Goal: Task Accomplishment & Management: Use online tool/utility

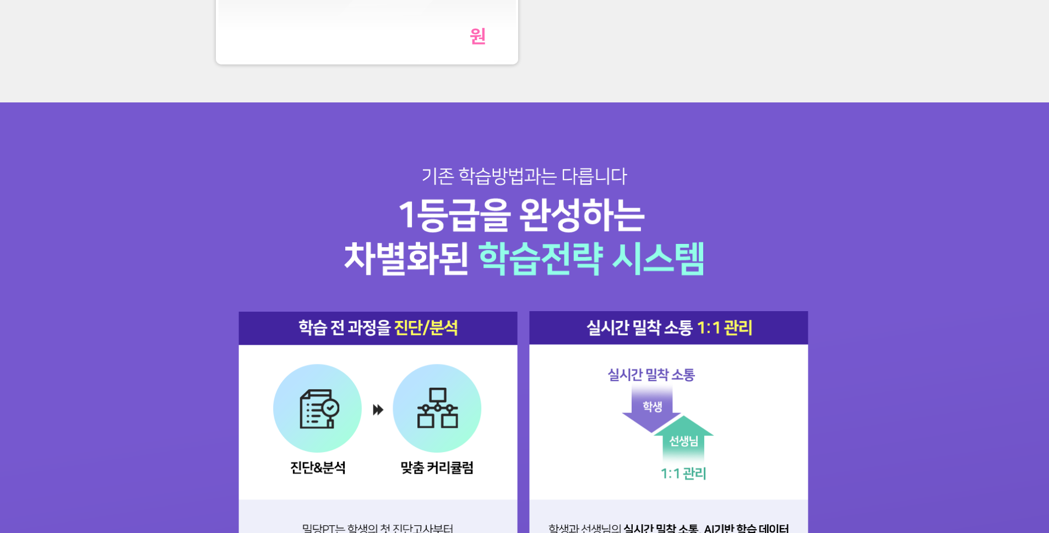
scroll to position [1371, 0]
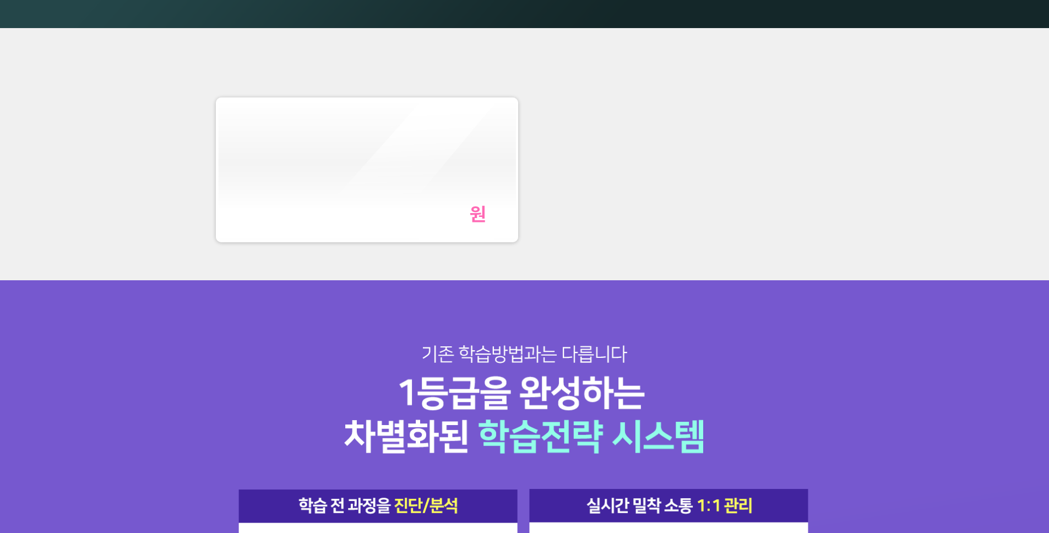
click at [381, 213] on div "원" at bounding box center [367, 214] width 239 height 23
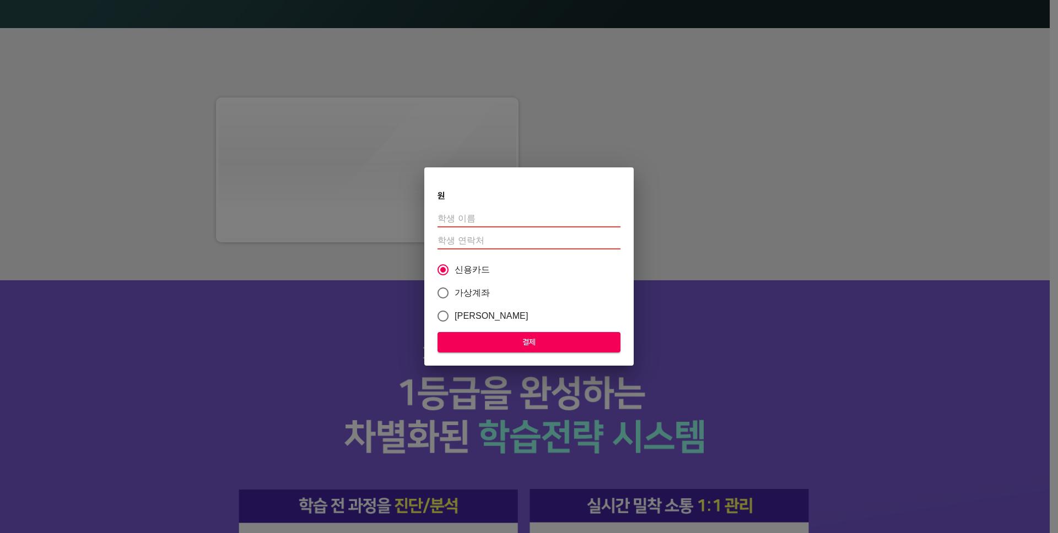
click at [324, 301] on div "원 신용카드 가상계좌 카카오페이 결제" at bounding box center [529, 266] width 1058 height 533
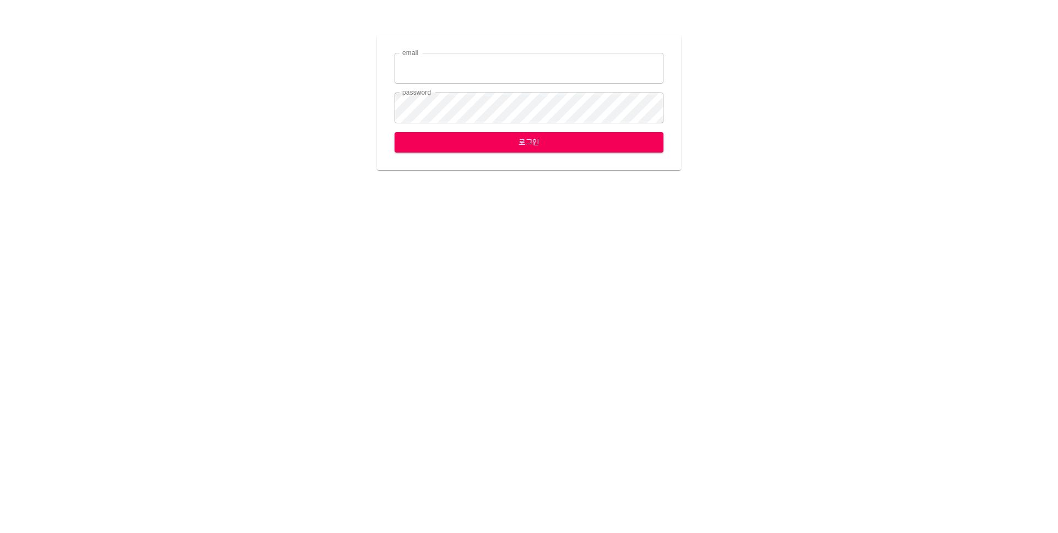
type input "[EMAIL_ADDRESS][DOMAIN_NAME]"
click at [599, 149] on span "로그인" at bounding box center [528, 143] width 251 height 14
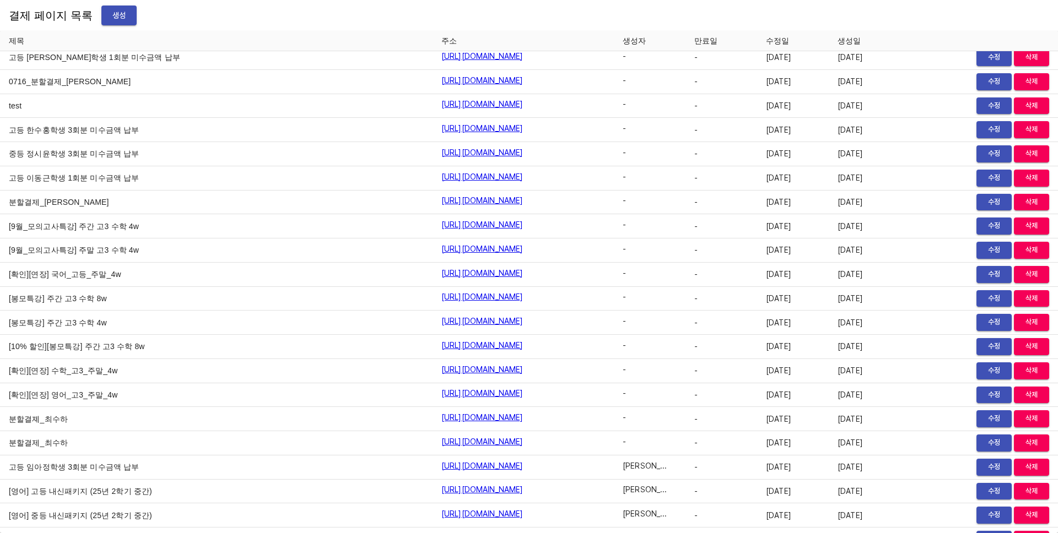
scroll to position [12461, 0]
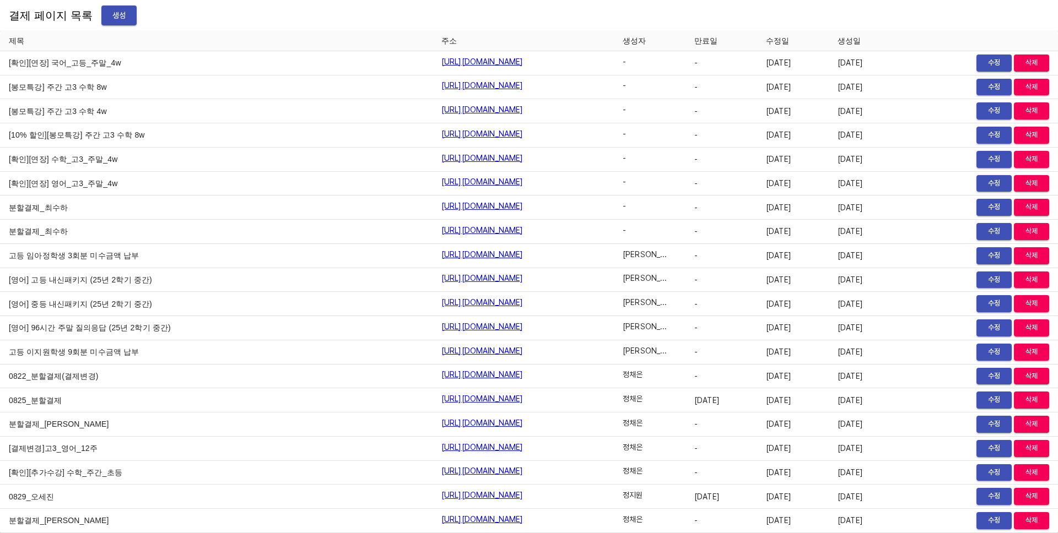
click at [683, 18] on div "결제 페이지 목록 생성" at bounding box center [529, 15] width 1058 height 31
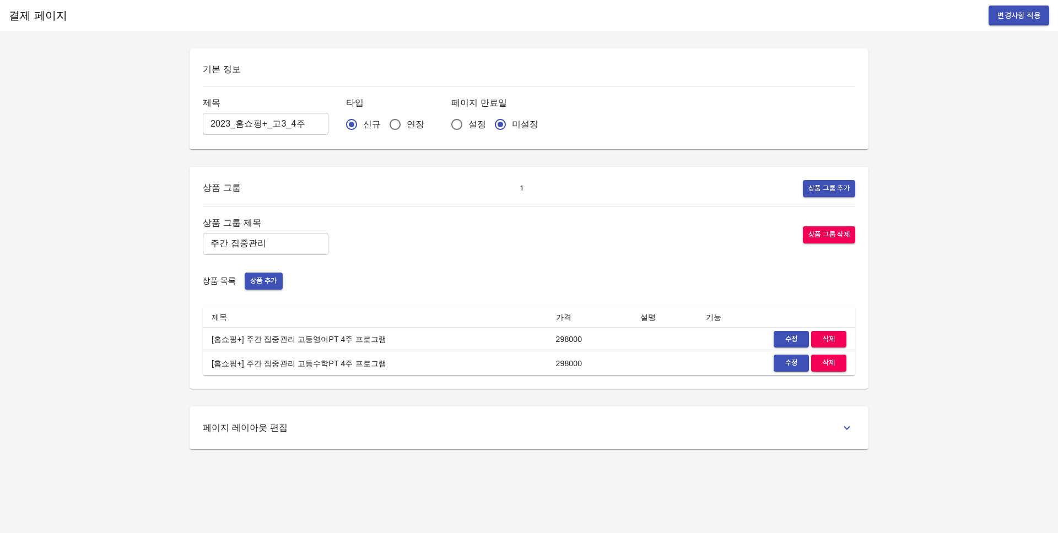
drag, startPoint x: 792, startPoint y: 205, endPoint x: 773, endPoint y: 206, distance: 18.2
